Goal: Task Accomplishment & Management: Use online tool/utility

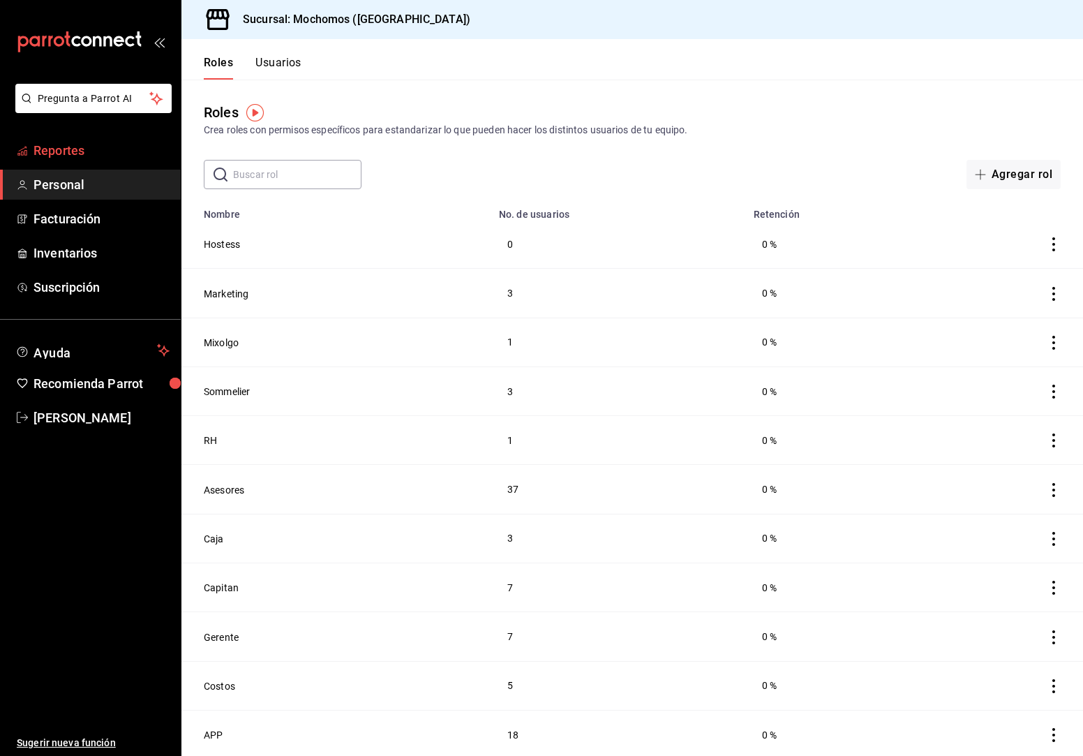
click at [108, 147] on span "Reportes" at bounding box center [101, 150] width 136 height 19
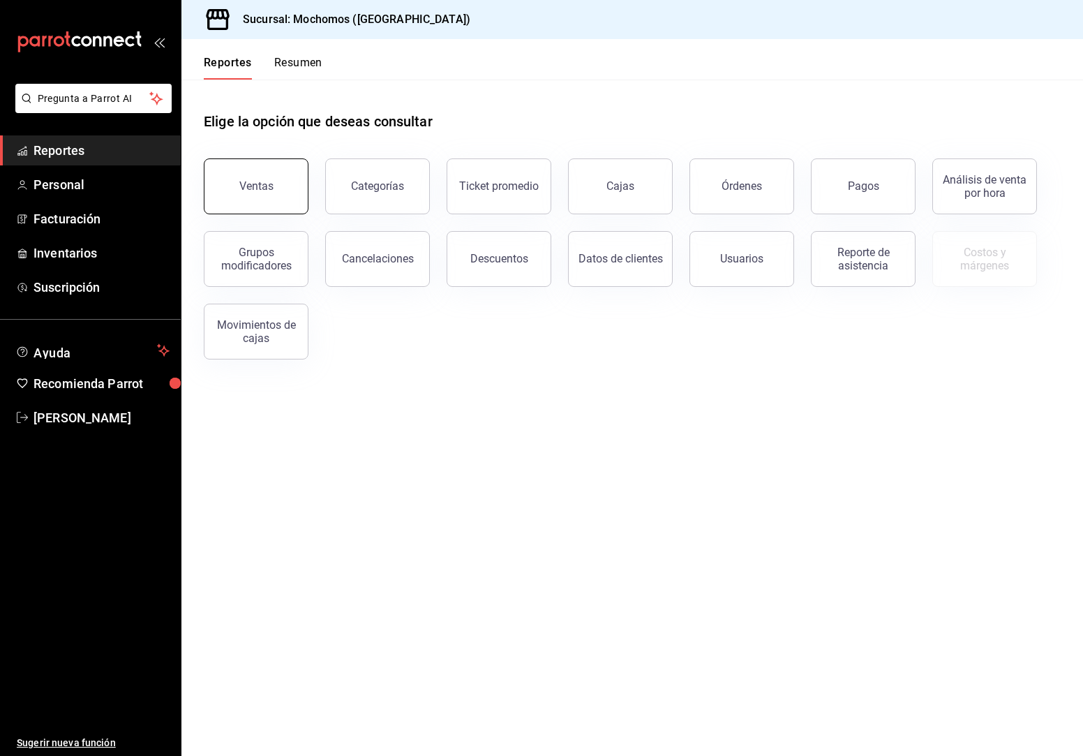
click at [273, 207] on button "Ventas" at bounding box center [256, 186] width 105 height 56
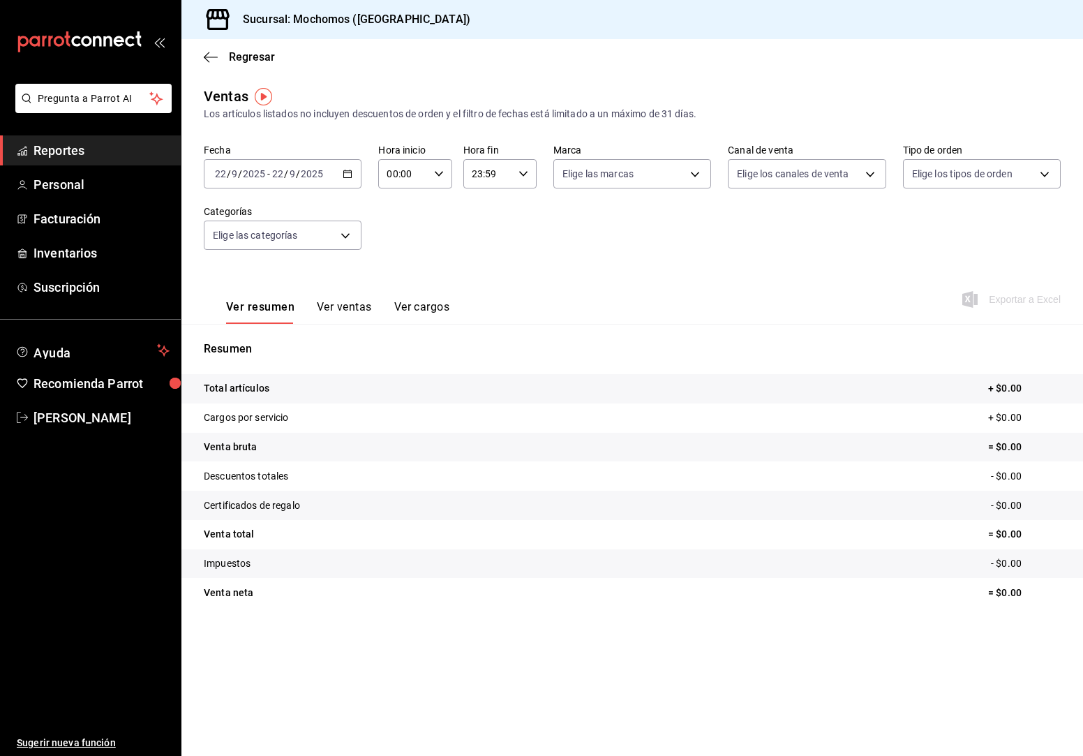
click at [380, 653] on main "Regresar Ventas Los artículos listados no incluyen descuentos de orden y el fil…" at bounding box center [632, 397] width 902 height 717
click at [345, 171] on \(Stroke\) "button" at bounding box center [347, 174] width 8 height 8
click at [257, 343] on span "Rango de fechas" at bounding box center [270, 341] width 108 height 15
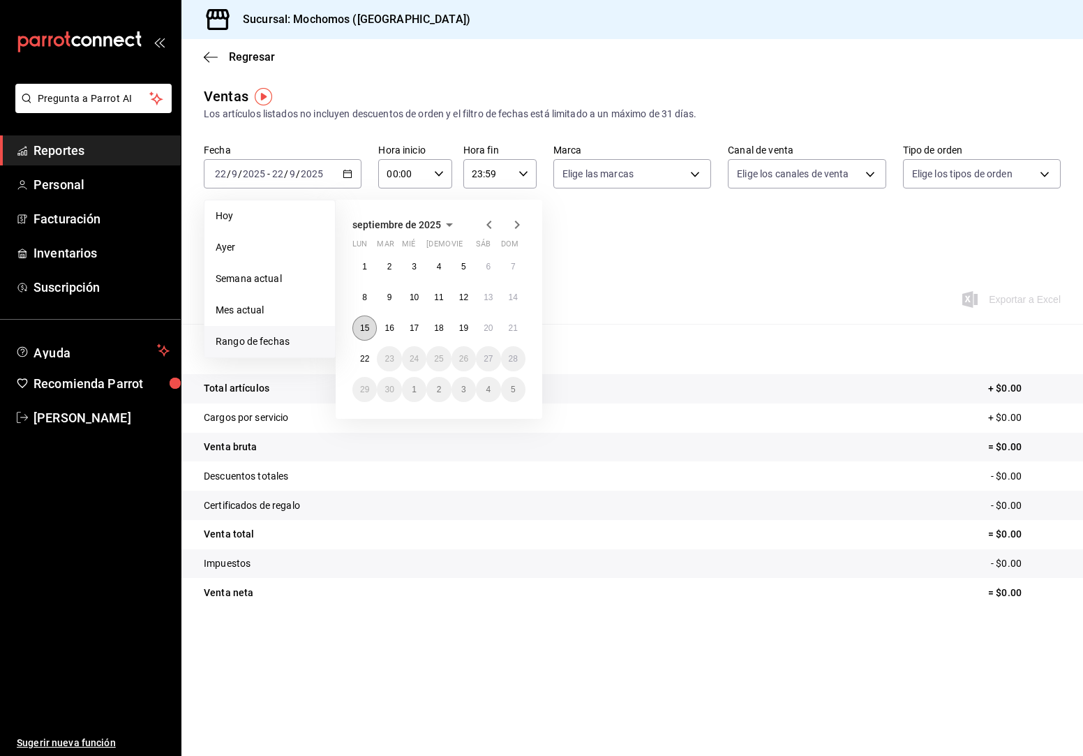
click at [367, 324] on abbr "15" at bounding box center [364, 328] width 9 height 10
click at [385, 325] on abbr "16" at bounding box center [389, 328] width 9 height 10
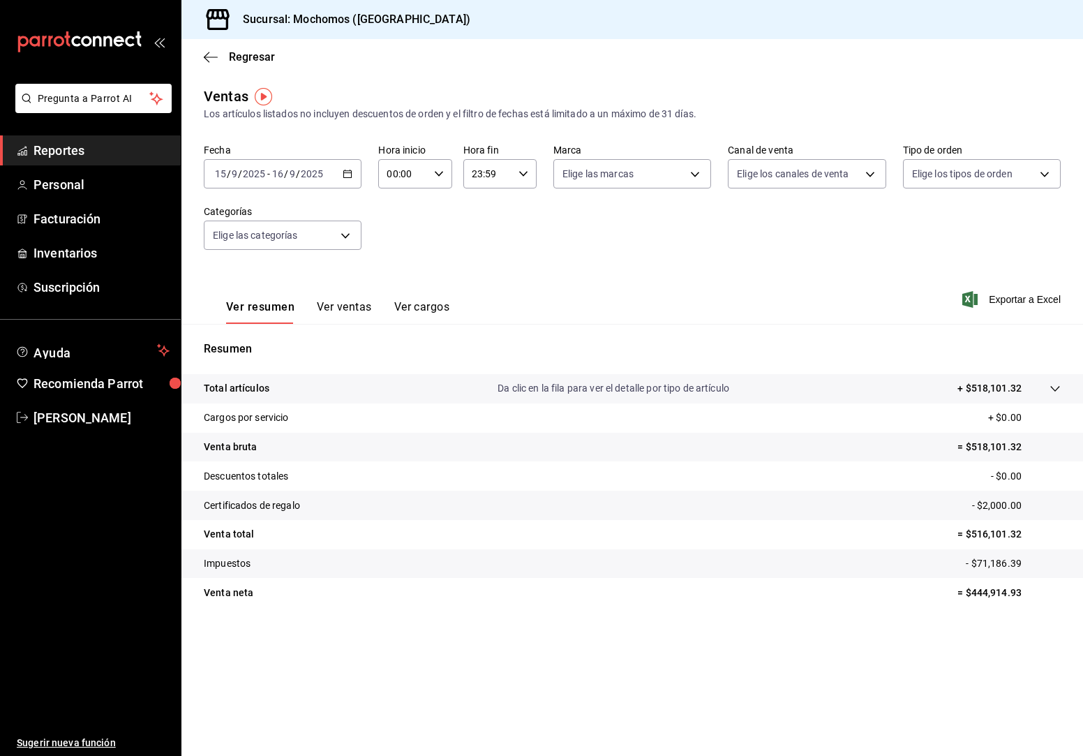
click at [440, 177] on icon "button" at bounding box center [439, 174] width 10 height 10
click at [397, 259] on button "05" at bounding box center [396, 266] width 31 height 28
type input "05:00"
click at [525, 170] on div at bounding box center [541, 378] width 1083 height 756
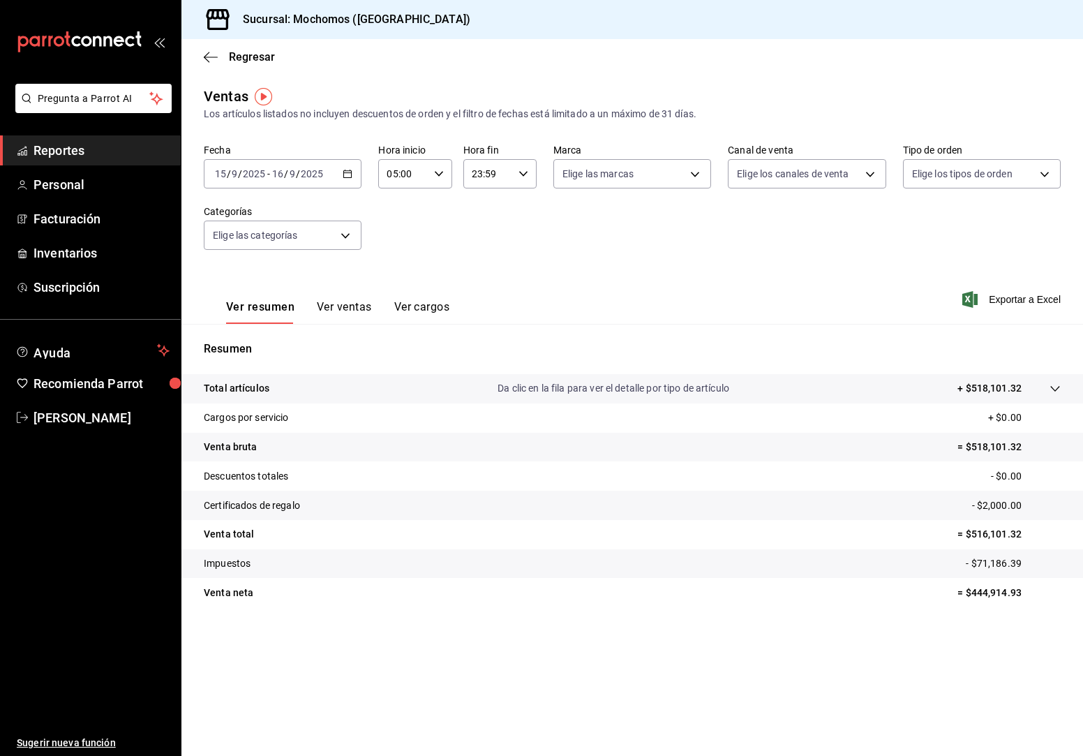
click at [525, 171] on icon "button" at bounding box center [523, 174] width 10 height 10
click at [490, 232] on button "05" at bounding box center [481, 228] width 31 height 28
click at [520, 218] on button "00" at bounding box center [518, 209] width 31 height 28
type input "05:00"
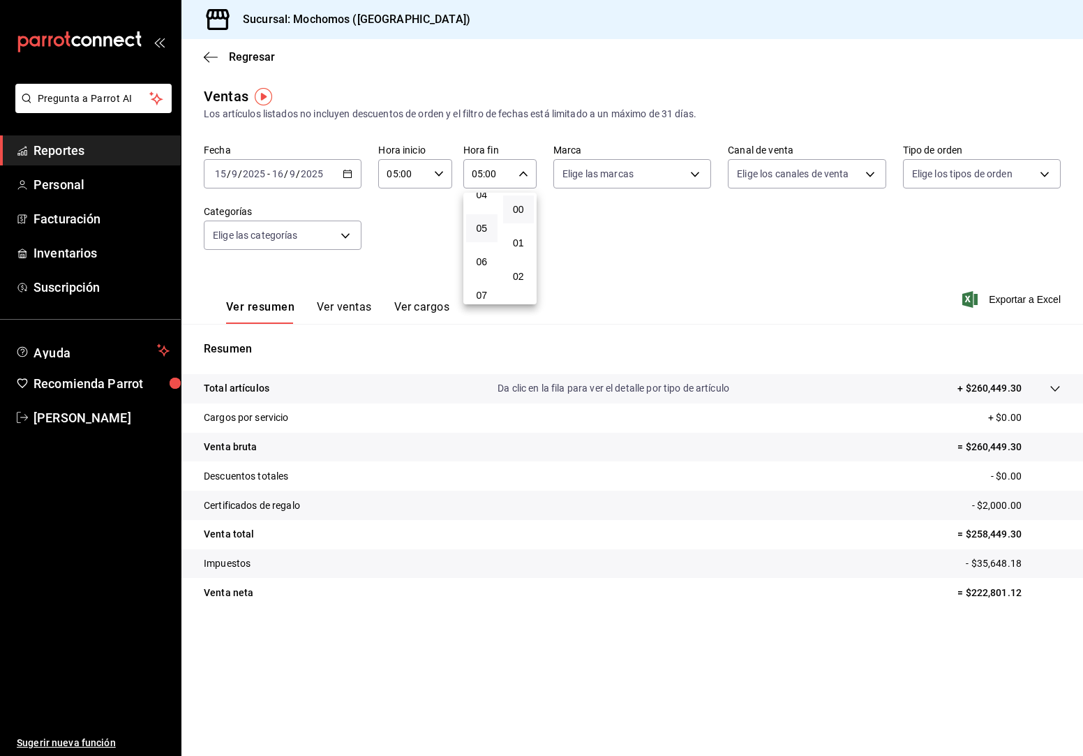
click at [345, 169] on div at bounding box center [541, 378] width 1083 height 756
click at [345, 169] on icon "button" at bounding box center [348, 174] width 10 height 10
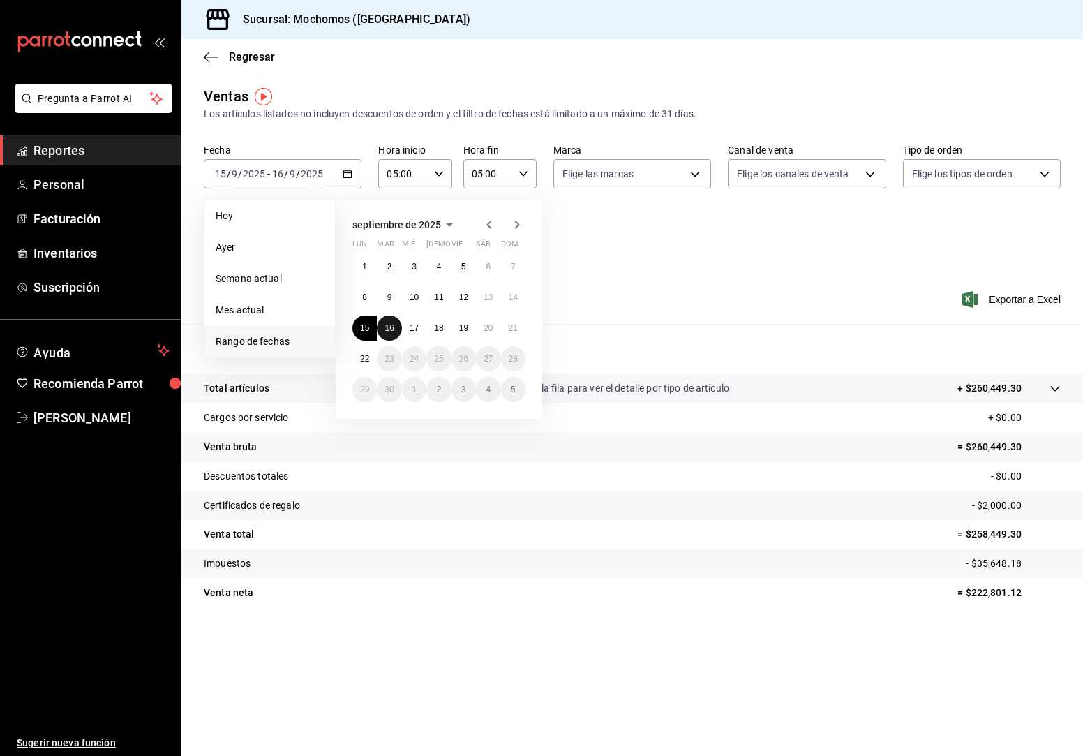
click at [383, 325] on button "16" at bounding box center [389, 327] width 24 height 25
click at [415, 324] on abbr "17" at bounding box center [414, 328] width 9 height 10
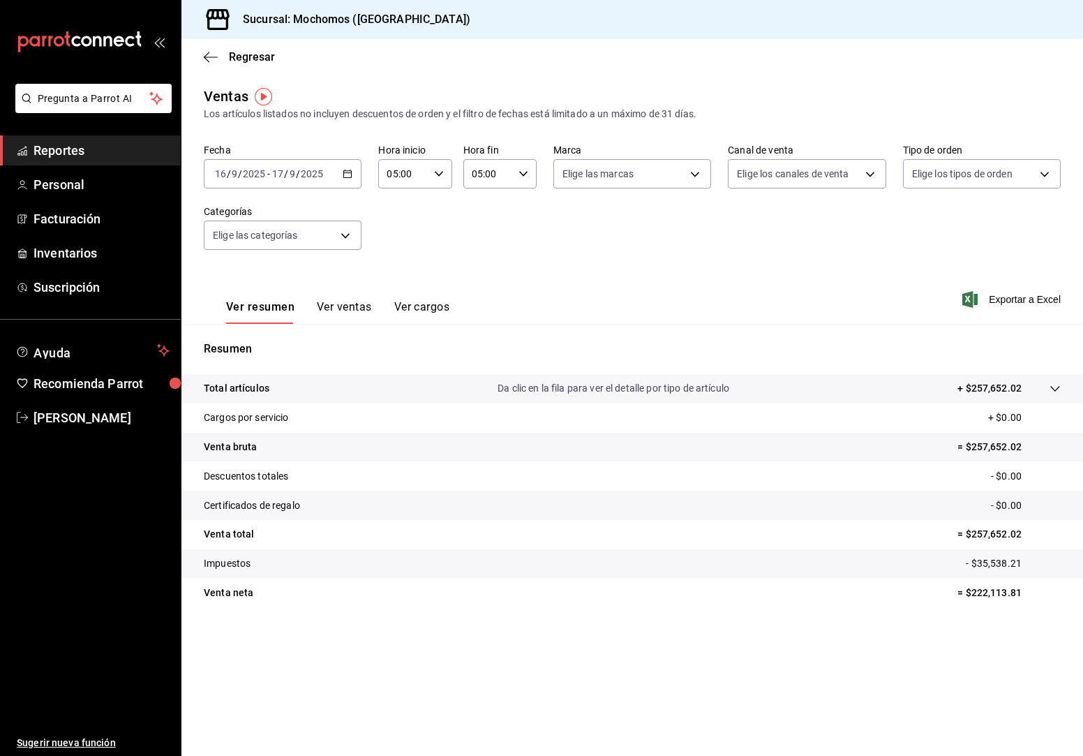
click at [355, 174] on div "[DATE] [DATE] - [DATE] [DATE]" at bounding box center [283, 173] width 158 height 29
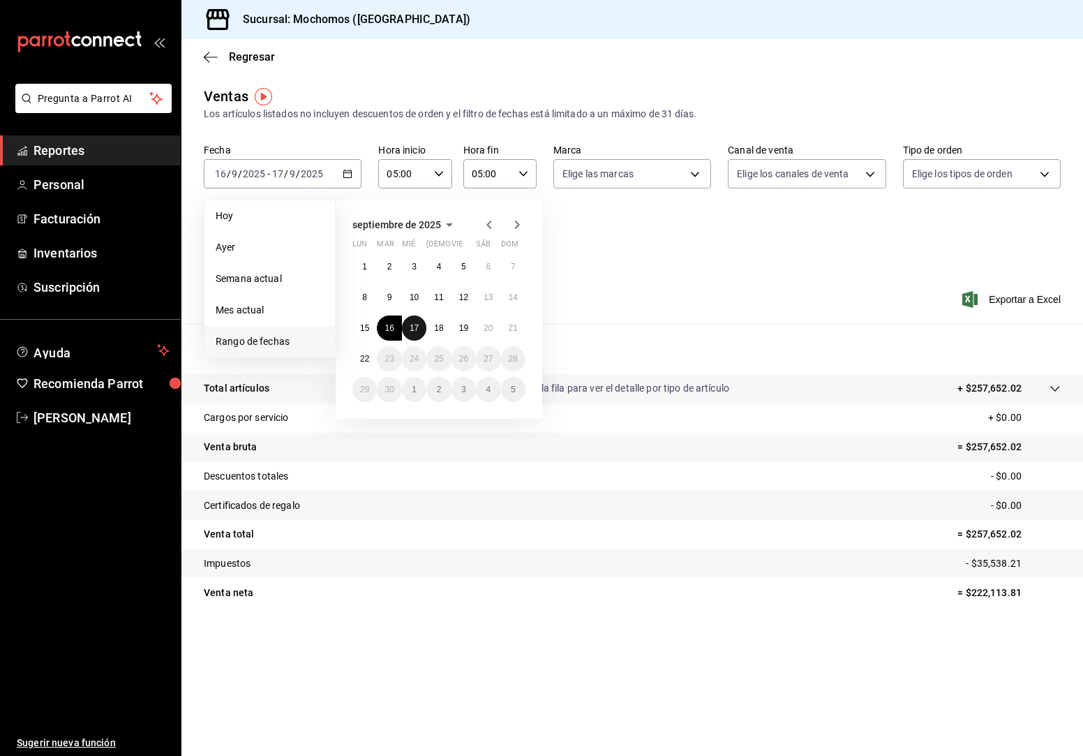
click at [410, 327] on abbr "17" at bounding box center [414, 328] width 9 height 10
click at [446, 327] on button "18" at bounding box center [438, 327] width 24 height 25
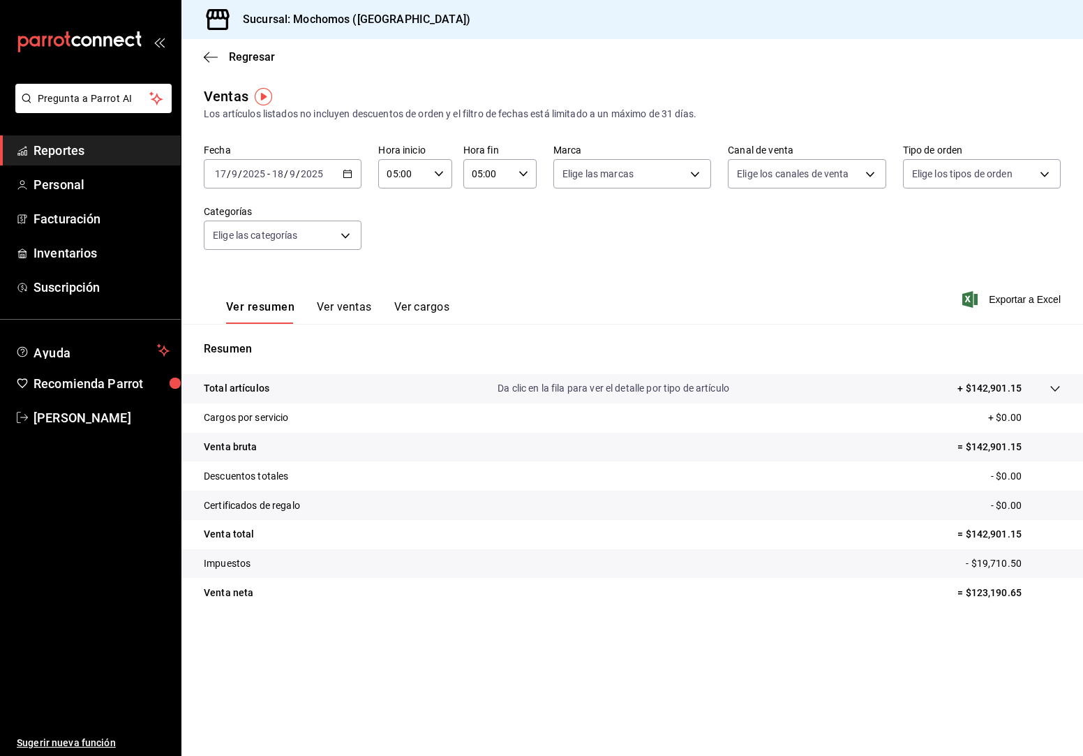
click at [347, 167] on div "[DATE] [DATE] - [DATE] [DATE]" at bounding box center [283, 173] width 158 height 29
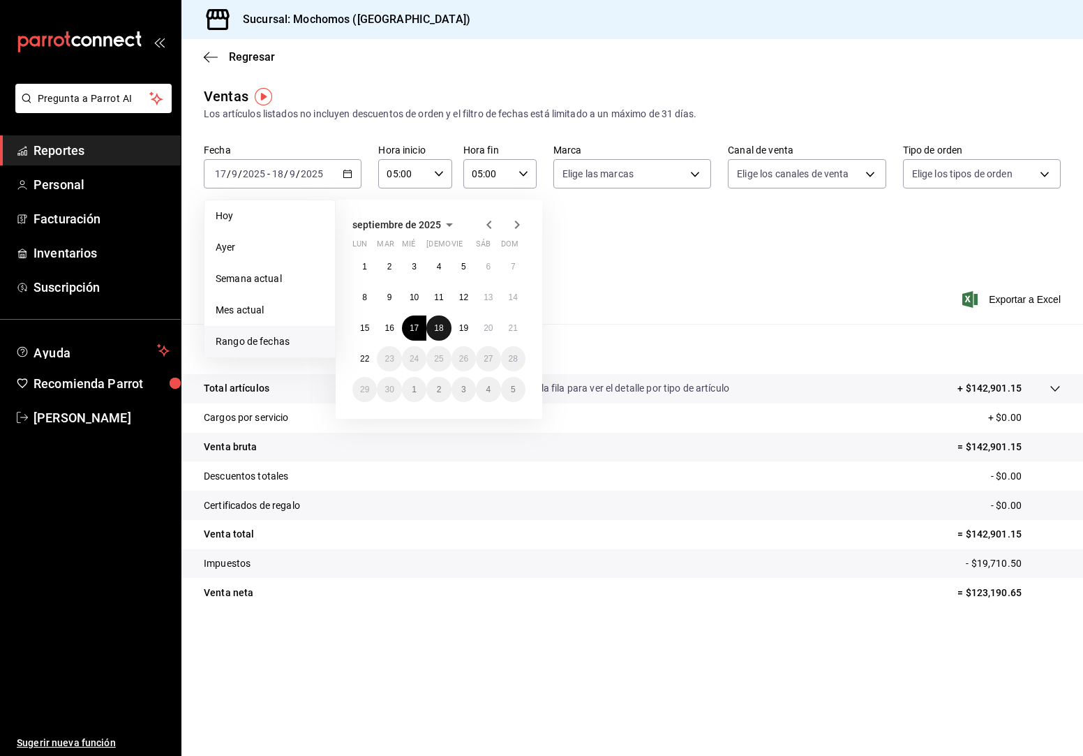
click at [442, 322] on button "18" at bounding box center [438, 327] width 24 height 25
click at [459, 322] on button "19" at bounding box center [464, 327] width 24 height 25
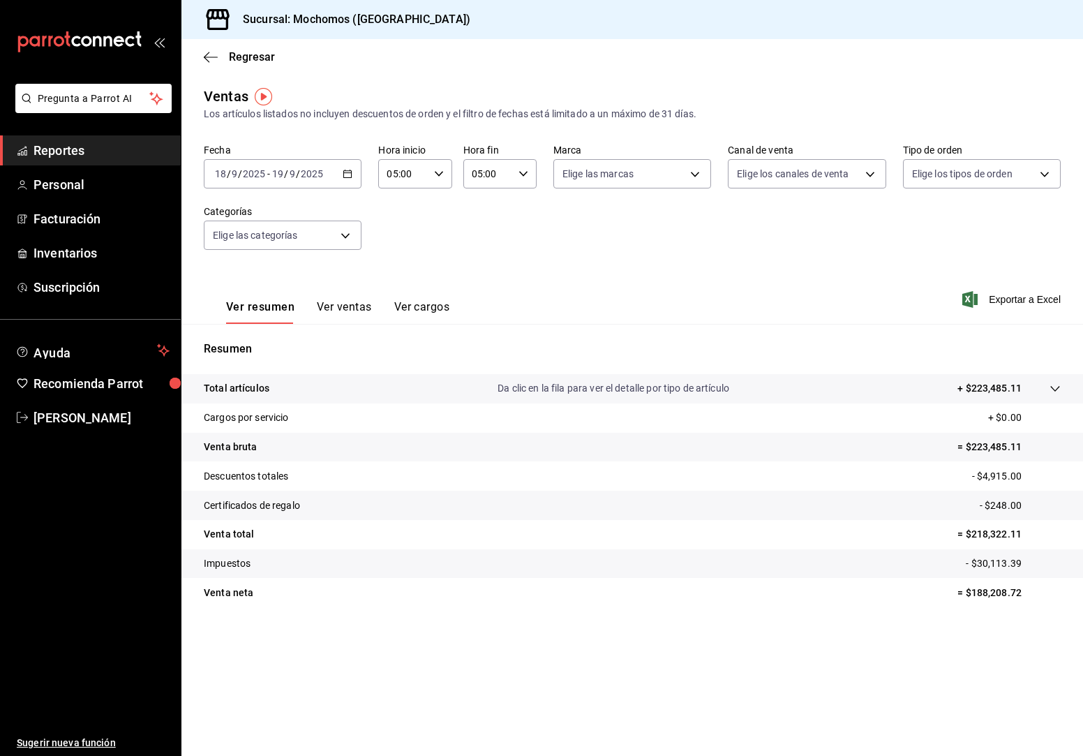
click at [354, 172] on div "[DATE] [DATE] - [DATE] [DATE]" at bounding box center [283, 173] width 158 height 29
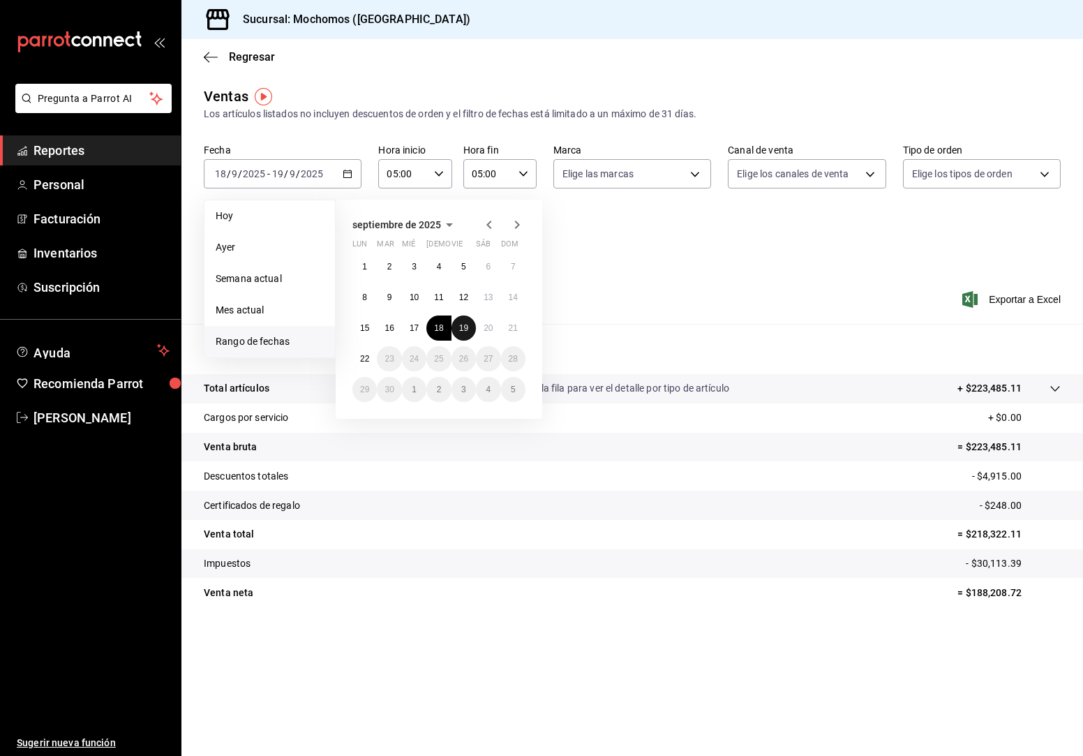
click at [463, 324] on abbr "19" at bounding box center [463, 328] width 9 height 10
click at [492, 324] on abbr "20" at bounding box center [488, 328] width 9 height 10
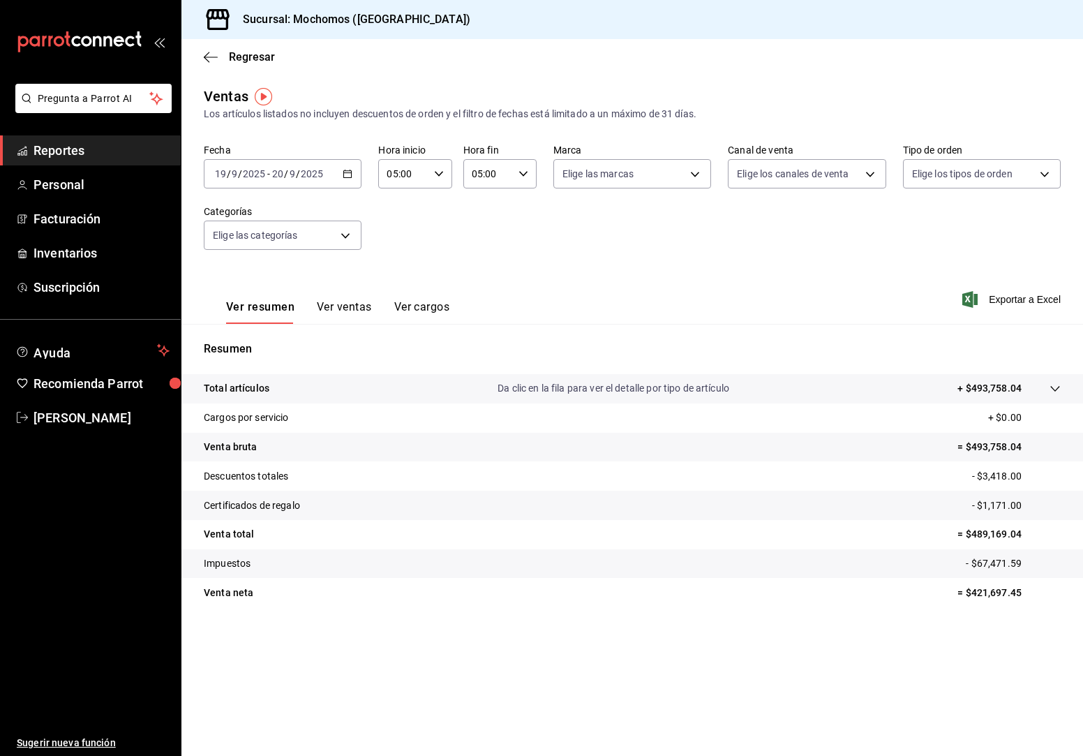
click at [353, 176] on div "[DATE] [DATE] - [DATE] [DATE]" at bounding box center [283, 173] width 158 height 29
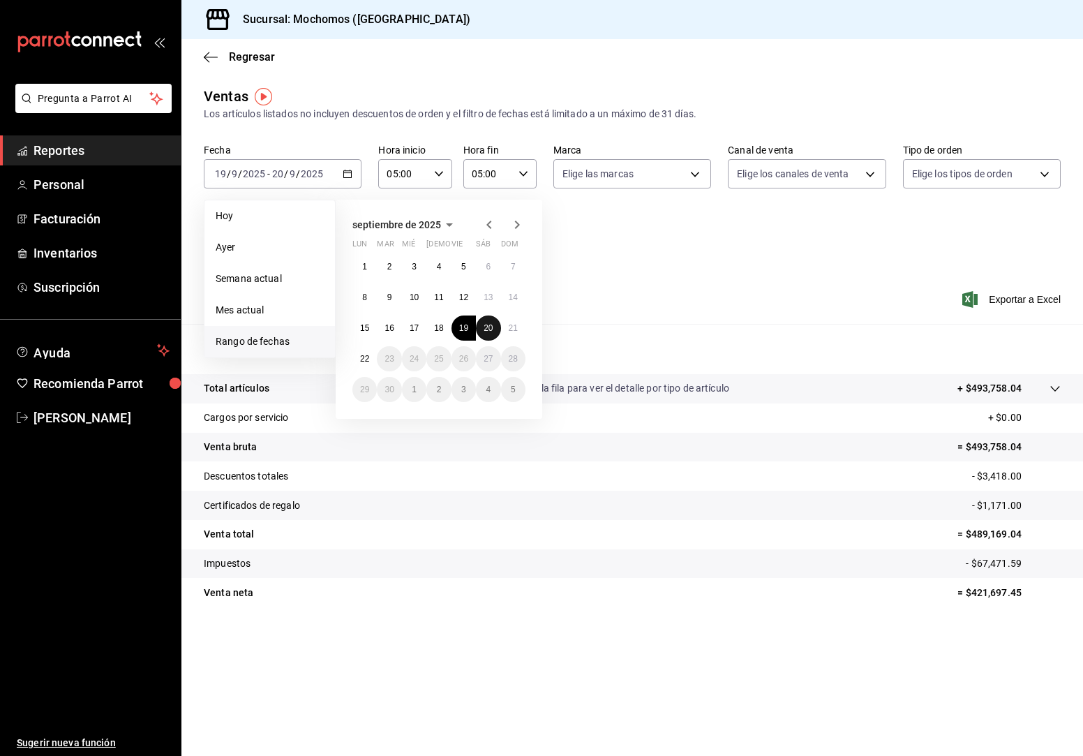
click at [484, 327] on abbr "20" at bounding box center [488, 328] width 9 height 10
click at [519, 324] on button "21" at bounding box center [513, 327] width 24 height 25
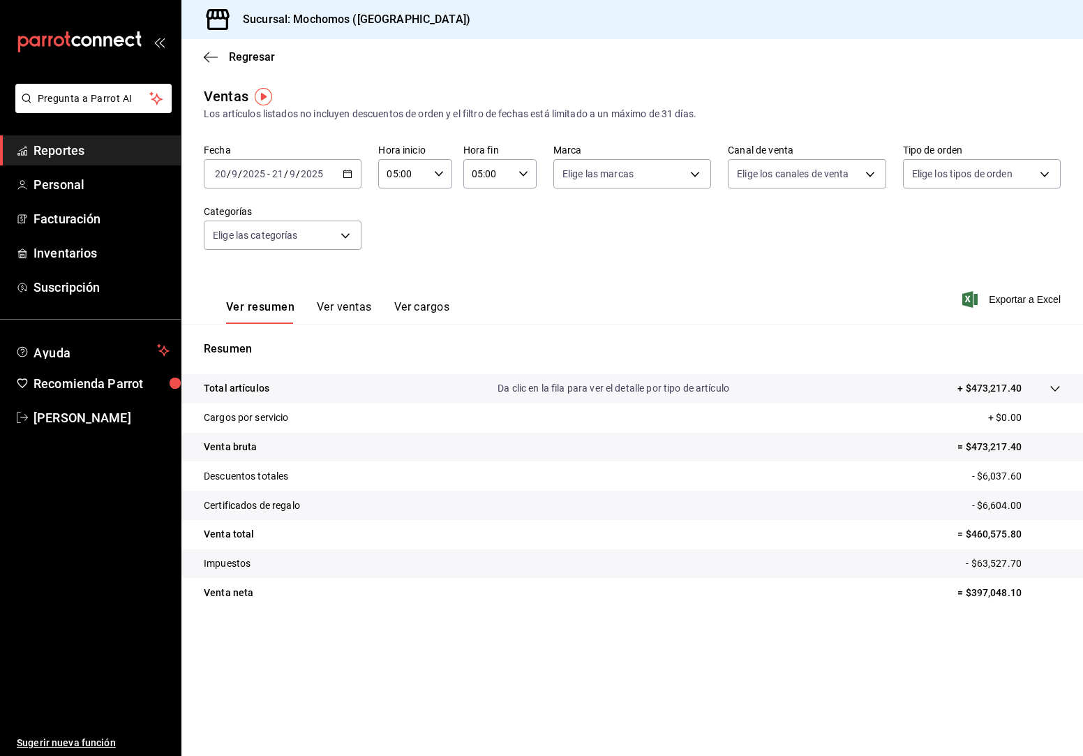
click at [344, 175] on \(Stroke\) "button" at bounding box center [347, 174] width 8 height 8
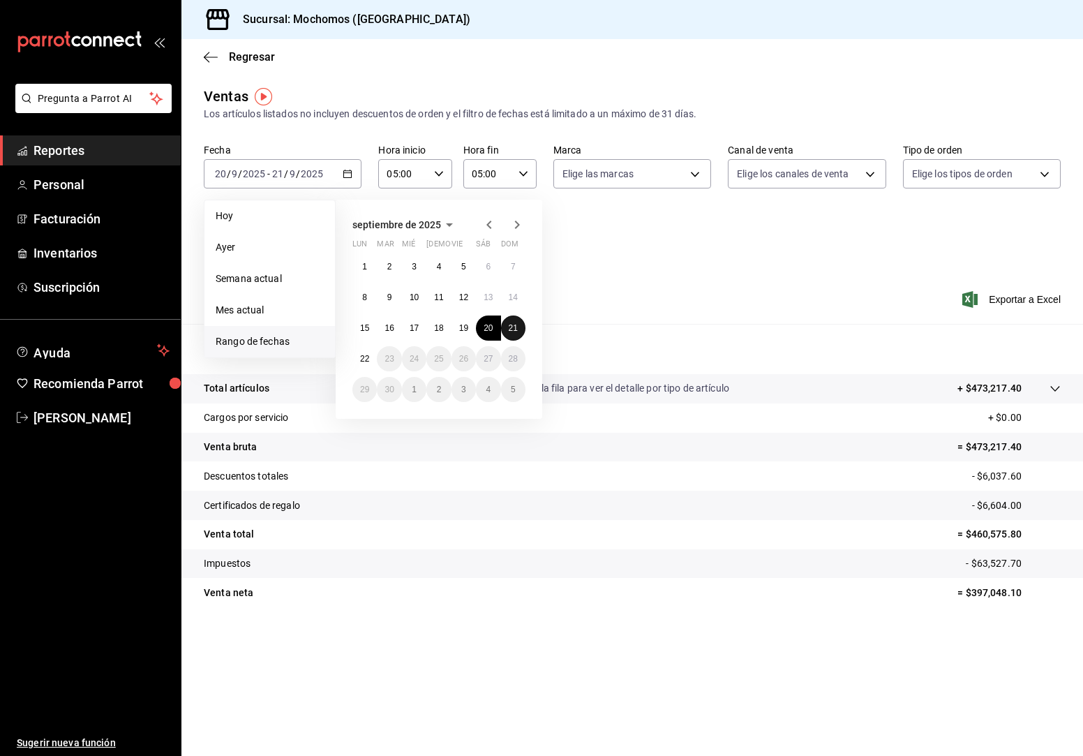
click at [517, 330] on abbr "21" at bounding box center [513, 328] width 9 height 10
click at [364, 358] on abbr "22" at bounding box center [364, 359] width 9 height 10
